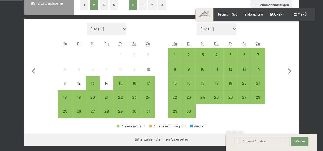
scroll to position [128, 0]
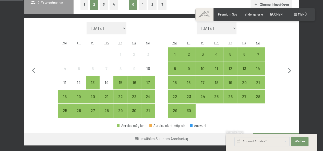
click at [126, 29] on select "[DATE] [DATE] Oktober 2025 [DATE] Dezember 2025 Januar 2026 Februar 2026 März 2…" at bounding box center [107, 28] width 40 height 12
select select "[DATE]"
select select "2026-03-01"
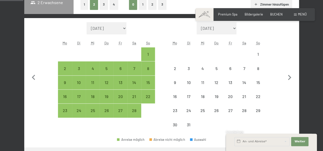
select select "[DATE]"
select select "2026-03-01"
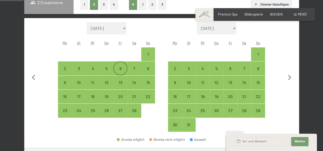
click at [123, 68] on div "6" at bounding box center [120, 73] width 13 height 13
select select "[DATE]"
select select "2026-03-01"
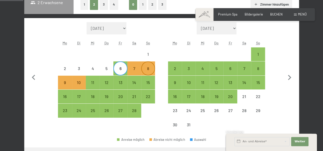
click at [149, 68] on div "8" at bounding box center [148, 73] width 13 height 13
select select "2026-02-01"
select select "2026-03-01"
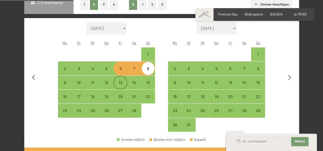
click at [118, 82] on div "13" at bounding box center [120, 87] width 13 height 13
select select "2026-02-01"
select select "2026-03-01"
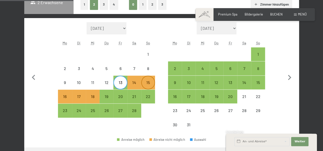
click at [149, 84] on div "15" at bounding box center [148, 87] width 13 height 13
select select "2026-02-01"
select select "2026-03-01"
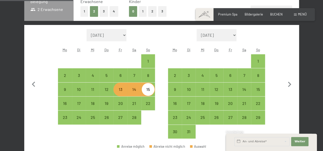
scroll to position [153, 0]
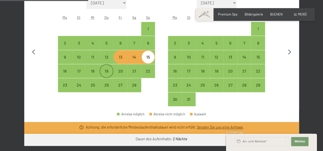
click at [106, 70] on div "19" at bounding box center [106, 75] width 13 height 13
select select "2026-02-01"
select select "2026-03-01"
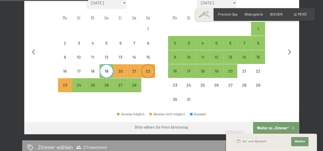
click at [146, 72] on div "22" at bounding box center [148, 75] width 13 height 13
select select "2026-02-01"
select select "2026-03-01"
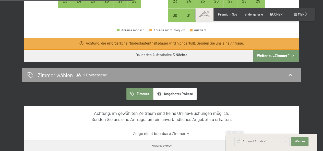
scroll to position [230, 0]
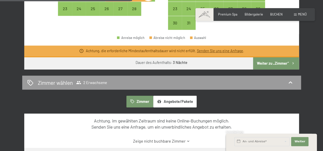
click at [278, 64] on button "Weiter zu „Zimmer“" at bounding box center [276, 63] width 46 height 12
select select "2026-02-01"
select select "2026-03-01"
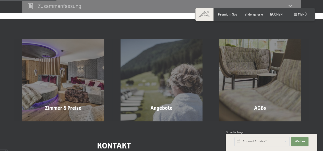
scroll to position [98, 0]
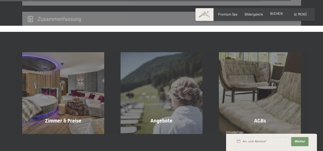
click at [277, 14] on span "BUCHEN" at bounding box center [276, 13] width 13 height 4
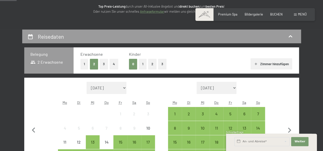
scroll to position [51, 0]
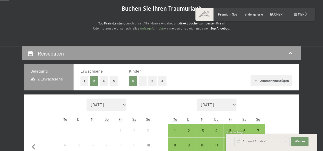
click at [234, 106] on select "September 2025 Oktober 2025 November 2025 Dezember 2025 Januar 2026 Februar 202…" at bounding box center [217, 105] width 40 height 12
select select "[DATE]"
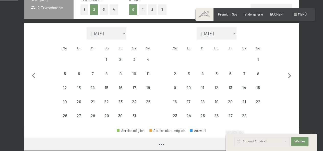
scroll to position [128, 0]
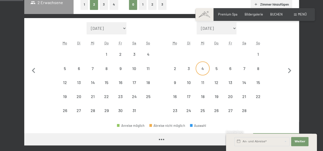
select select "[DATE]"
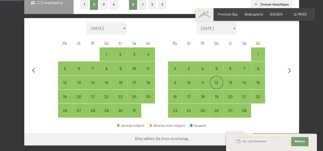
click at [216, 81] on div "12" at bounding box center [216, 87] width 13 height 13
select select "[DATE]"
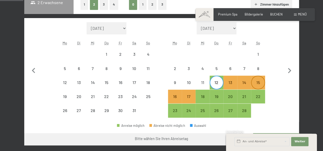
click at [260, 83] on div "15" at bounding box center [258, 87] width 13 height 13
select select "[DATE]"
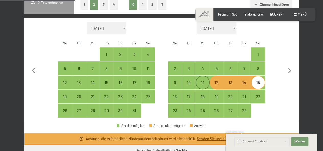
click at [204, 82] on div "11" at bounding box center [202, 87] width 13 height 13
select select "[DATE]"
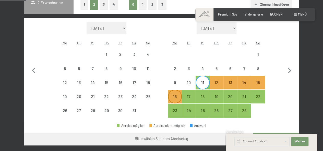
scroll to position [153, 0]
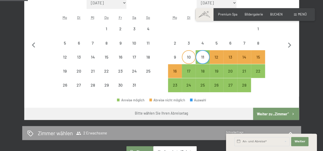
click at [190, 57] on div "10" at bounding box center [188, 61] width 13 height 13
select select "[DATE]"
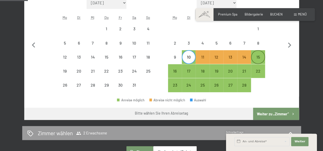
click at [258, 56] on div "15" at bounding box center [258, 61] width 13 height 13
select select "[DATE]"
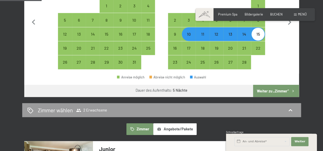
scroll to position [204, 0]
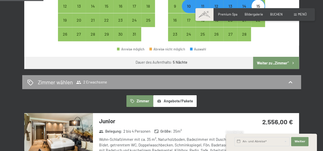
click at [272, 64] on button "Weiter zu „Zimmer“" at bounding box center [276, 63] width 46 height 12
select select "[DATE]"
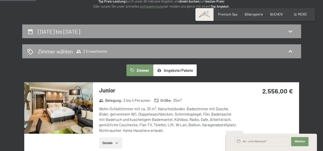
scroll to position [0, 0]
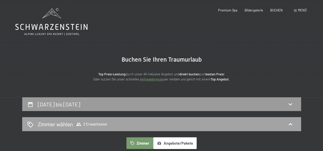
click at [102, 124] on span "2 Erwachsene" at bounding box center [91, 124] width 31 height 5
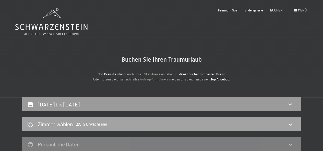
click at [291, 123] on icon at bounding box center [290, 125] width 6 height 6
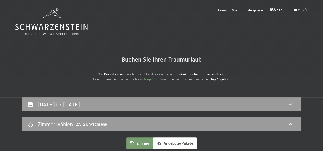
click at [281, 10] on span "BUCHEN" at bounding box center [276, 9] width 13 height 4
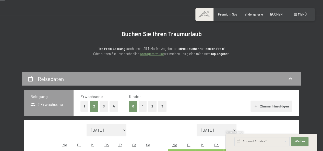
click at [124, 130] on select "[DATE] [DATE] Oktober 2025 [DATE] Dezember 2025 Januar 2026 Februar 2026 März 2…" at bounding box center [107, 130] width 40 height 12
select select "[DATE]"
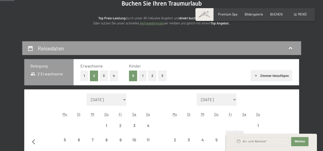
scroll to position [102, 0]
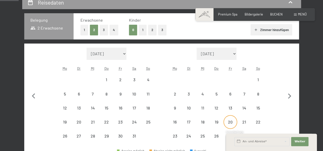
select select "[DATE]"
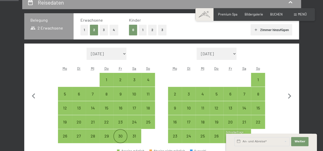
click at [120, 136] on div "30" at bounding box center [120, 140] width 13 height 13
select select "2026-01-01"
select select "2026-02-01"
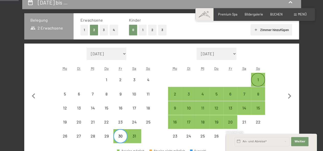
click at [258, 81] on div "1" at bounding box center [258, 84] width 13 height 13
select select "2026-01-01"
select select "2026-02-01"
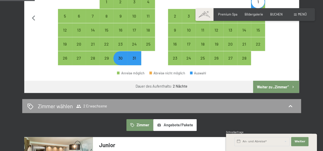
scroll to position [179, 0]
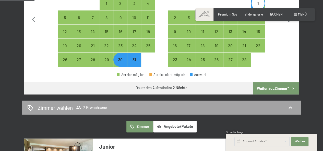
click at [98, 109] on span "2 Erwachsene" at bounding box center [91, 107] width 31 height 5
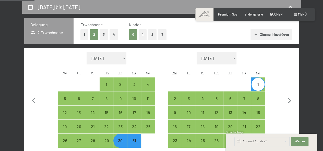
select select "2026-01-01"
select select "2026-02-01"
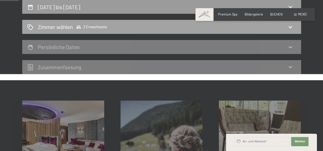
click at [98, 26] on span "2 Erwachsene" at bounding box center [91, 27] width 31 height 5
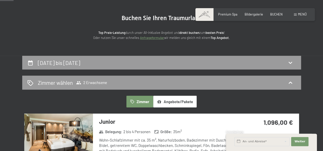
scroll to position [21, 0]
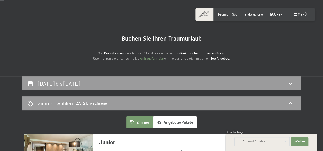
click at [139, 123] on button "Zimmer" at bounding box center [139, 123] width 27 height 12
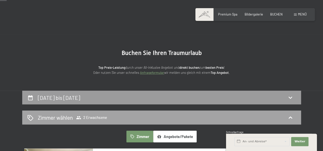
scroll to position [0, 0]
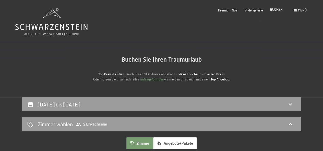
click at [280, 10] on span "BUCHEN" at bounding box center [276, 9] width 13 height 4
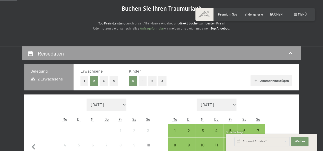
click at [152, 81] on button "2" at bounding box center [152, 81] width 8 height 10
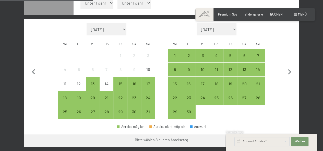
scroll to position [153, 0]
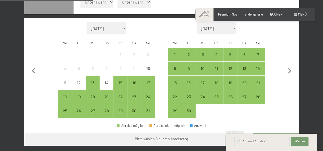
click at [125, 29] on select "[DATE] [DATE] Oktober 2025 [DATE] Dezember 2025 Januar 2026 Februar 2026 März 2…" at bounding box center [107, 28] width 40 height 12
select select "[DATE]"
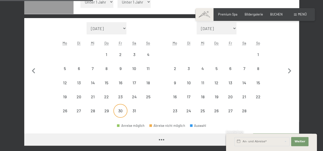
select select "[DATE]"
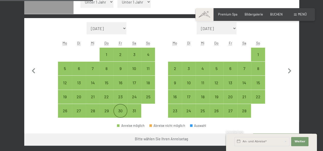
click at [121, 111] on div "30" at bounding box center [120, 115] width 13 height 13
select select "[DATE]"
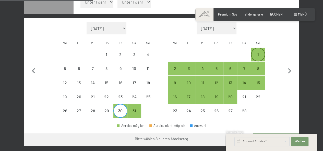
click at [254, 52] on div "1" at bounding box center [258, 54] width 13 height 13
select select "[DATE]"
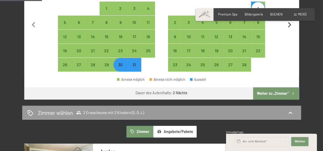
scroll to position [204, 0]
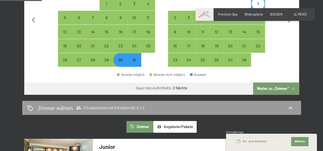
click at [283, 88] on button "Weiter zu „Zimmer“" at bounding box center [276, 89] width 46 height 12
select select "[DATE]"
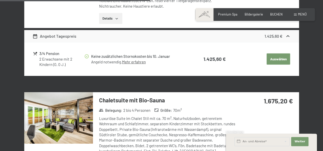
scroll to position [659, 0]
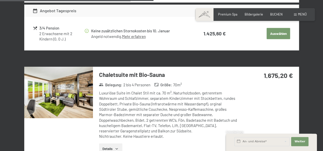
click at [66, 89] on img at bounding box center [58, 93] width 69 height 52
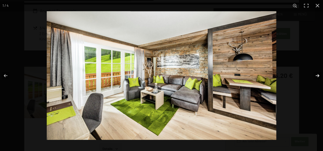
click at [317, 77] on button "button" at bounding box center [314, 76] width 18 height 26
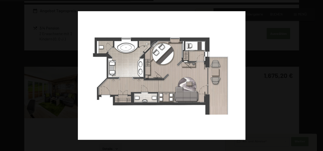
click at [317, 77] on button "button" at bounding box center [314, 76] width 18 height 26
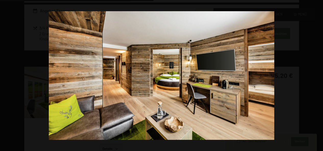
click at [317, 77] on button "button" at bounding box center [314, 76] width 18 height 26
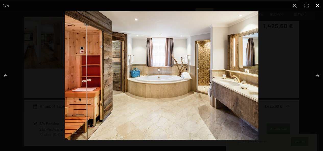
scroll to position [532, 0]
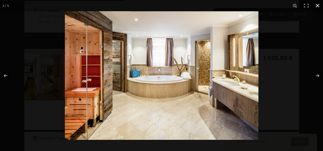
click at [316, 6] on button "button" at bounding box center [317, 5] width 11 height 11
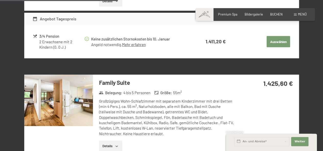
scroll to position [506, 0]
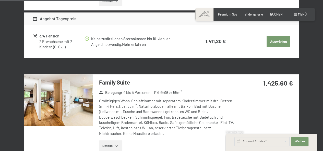
click at [64, 98] on img at bounding box center [58, 101] width 69 height 52
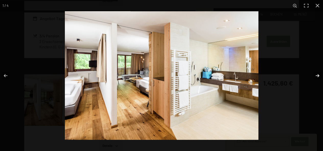
click at [317, 74] on button "button" at bounding box center [314, 76] width 18 height 26
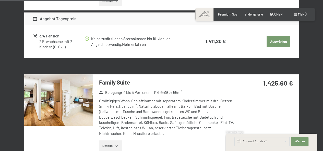
click at [0, 0] on button "button" at bounding box center [0, 0] width 0 height 0
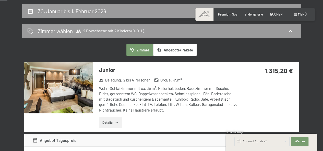
scroll to position [0, 0]
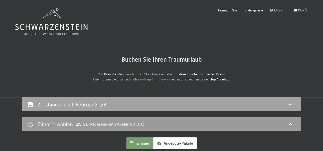
click at [76, 105] on h2 "30. Januar bis 1. Februar 2026" at bounding box center [72, 104] width 68 height 6
select select "[DATE]"
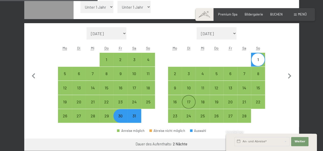
scroll to position [149, 0]
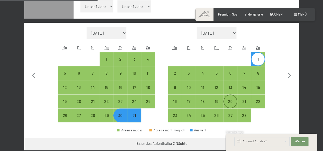
click at [231, 102] on div "20" at bounding box center [230, 106] width 13 height 13
select select "[DATE]"
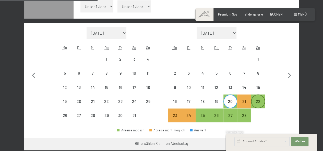
click at [258, 103] on div "22" at bounding box center [258, 106] width 13 height 13
select select "[DATE]"
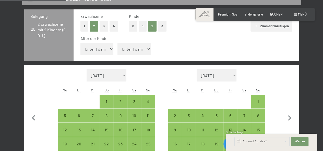
scroll to position [98, 0]
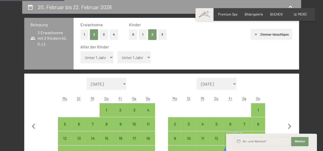
click at [111, 57] on select "Unter 1 Jahr 1 Jahr 2 Jahre 3 Jahre 4 Jahre 5 Jahre 6 Jahre 7 Jahre 8 Jahre 9 J…" at bounding box center [96, 57] width 33 height 12
select select "2"
click at [80, 51] on select "Unter 1 Jahr 1 Jahr 2 Jahre 3 Jahre 4 Jahre 5 Jahre 6 Jahre 7 Jahre 8 Jahre 9 J…" at bounding box center [96, 57] width 33 height 12
select select "[DATE]"
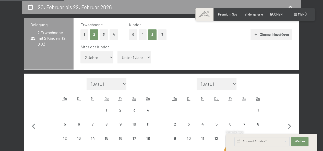
click at [131, 58] on select "Unter 1 Jahr 1 Jahr 2 Jahre 3 Jahre 4 Jahre 5 Jahre 6 Jahre 7 Jahre 8 Jahre 9 J…" at bounding box center [133, 57] width 33 height 12
select select "[DATE]"
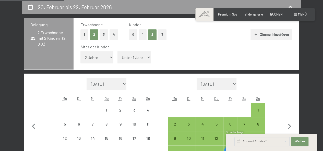
select select "[DATE]"
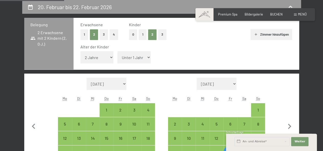
select select "4"
click at [117, 51] on select "Unter 1 Jahr 1 Jahr 2 Jahre 3 Jahre 4 Jahre 5 Jahre 6 Jahre 7 Jahre 8 Jahre 9 J…" at bounding box center [133, 57] width 33 height 12
select select "[DATE]"
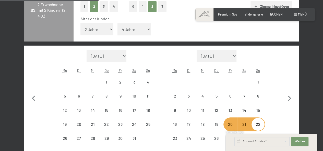
scroll to position [174, 0]
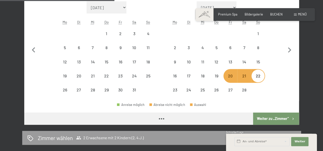
select select "2026-01-01"
select select "2026-02-01"
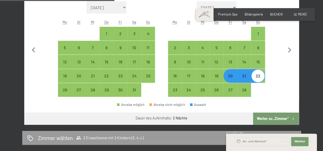
click at [273, 118] on button "Weiter zu „Zimmer“" at bounding box center [276, 119] width 46 height 12
select select "2026-01-01"
select select "2026-02-01"
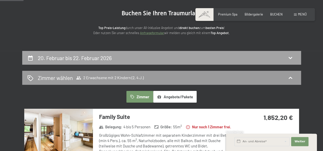
scroll to position [21, 0]
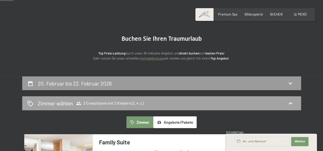
click at [88, 104] on span "2 Erwachsene mit 2 Kindern (2, 4 J.)" at bounding box center [110, 103] width 68 height 5
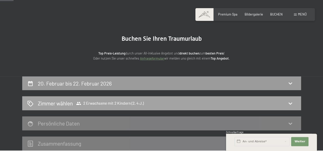
click at [95, 104] on span "2 Erwachsene mit 2 Kindern (2, 4 J.)" at bounding box center [110, 103] width 68 height 5
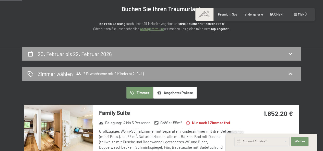
scroll to position [0, 0]
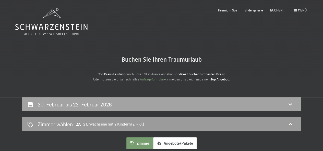
click at [76, 105] on h2 "20. Februar bis 22. Februar 2026" at bounding box center [75, 104] width 74 height 6
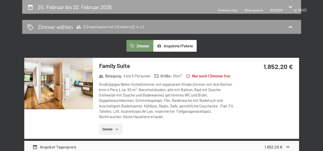
select select "2"
select select "4"
select select "2026-01-01"
select select "2026-02-01"
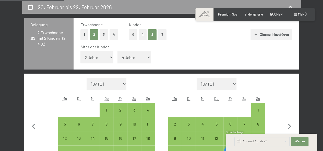
click at [137, 57] on select "Unter 1 Jahr 1 Jahr 2 Jahre 3 Jahre 4 Jahre 5 Jahre 6 Jahre 7 Jahre 8 Jahre 9 J…" at bounding box center [133, 57] width 33 height 12
click at [133, 34] on button "0" at bounding box center [133, 34] width 8 height 10
select select "2026-01-01"
select select "2026-02-01"
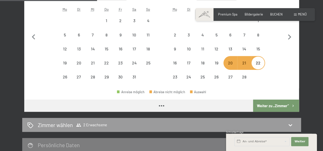
scroll to position [174, 0]
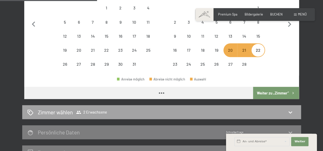
select select "2026-01-01"
select select "2026-02-01"
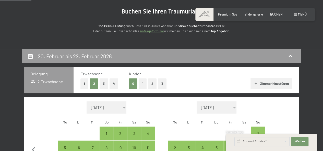
scroll to position [46, 0]
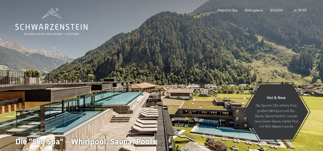
click at [303, 11] on span "Menü" at bounding box center [302, 10] width 9 height 4
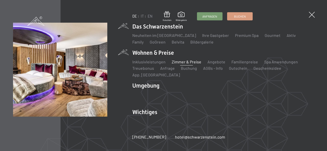
click at [181, 64] on link "Zimmer & Preise" at bounding box center [187, 62] width 30 height 5
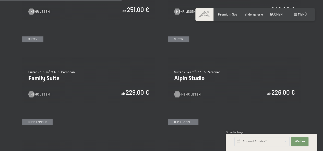
scroll to position [485, 0]
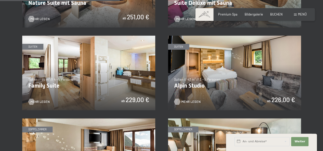
click at [186, 103] on span "Mehr Lesen" at bounding box center [190, 102] width 19 height 5
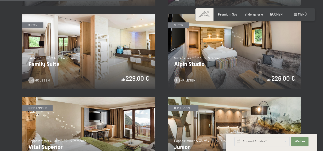
scroll to position [536, 0]
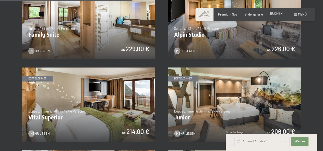
click at [280, 13] on span "BUCHEN" at bounding box center [276, 13] width 13 height 4
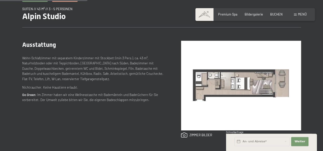
scroll to position [179, 0]
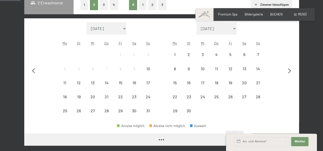
scroll to position [128, 0]
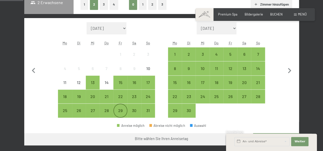
click at [122, 110] on div "29" at bounding box center [120, 115] width 13 height 13
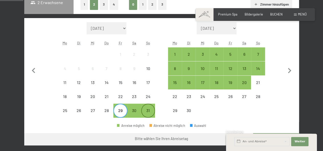
click at [149, 110] on div "31" at bounding box center [148, 115] width 13 height 13
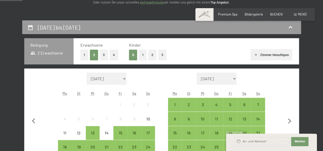
scroll to position [77, 0]
